Goal: Task Accomplishment & Management: Manage account settings

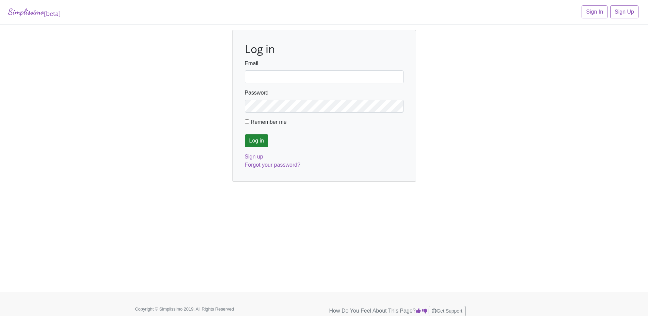
type input "[EMAIL_ADDRESS][DOMAIN_NAME]"
click at [257, 143] on input "Log in" at bounding box center [257, 140] width 24 height 13
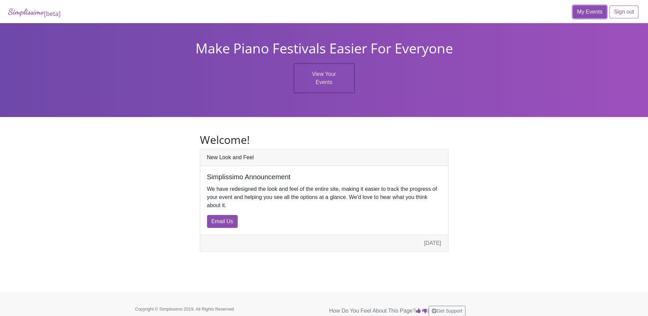
click at [597, 11] on link "My Events" at bounding box center [589, 11] width 34 height 13
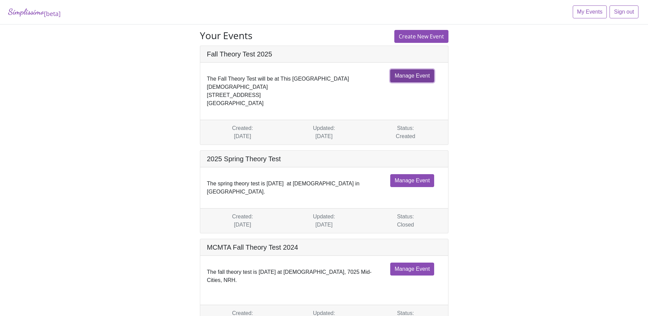
click at [410, 77] on link "Manage Event" at bounding box center [412, 75] width 44 height 13
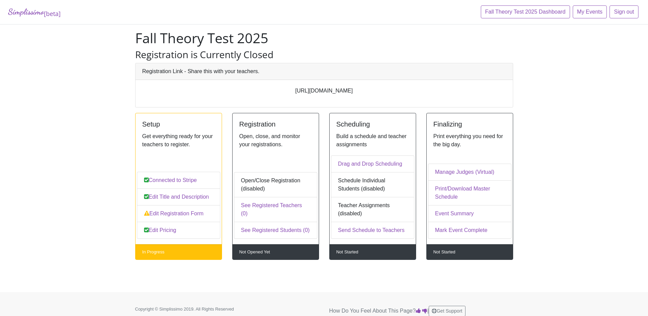
drag, startPoint x: 391, startPoint y: 89, endPoint x: 250, endPoint y: 97, distance: 141.5
click at [250, 97] on div "https://app.simplissimoevents.com/events/404/register" at bounding box center [323, 93] width 377 height 27
copy p "https://app.simplissimoevents.com/events/404/register"
